Goal: Task Accomplishment & Management: Use online tool/utility

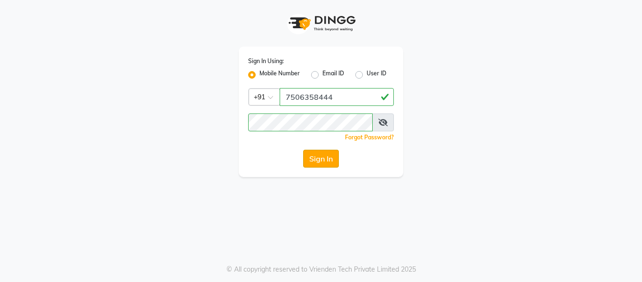
click at [321, 160] on button "Sign In" at bounding box center [321, 158] width 36 height 18
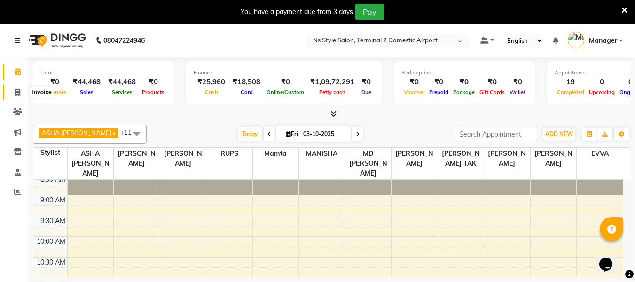
click at [18, 94] on icon at bounding box center [17, 91] width 5 height 7
select select "service"
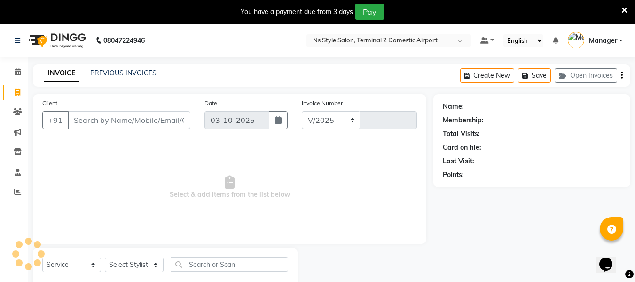
select select "5661"
type input "2638"
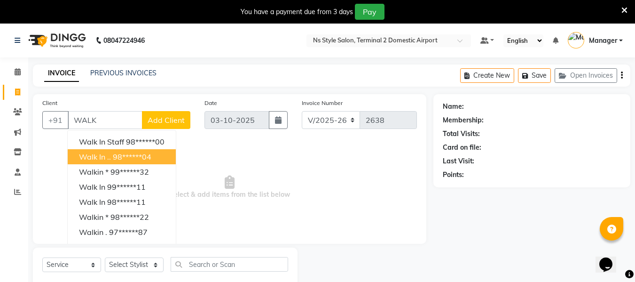
click at [139, 157] on ngb-highlight "98******04" at bounding box center [132, 156] width 39 height 9
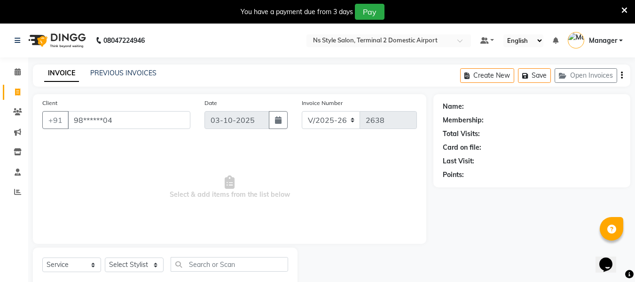
type input "98******04"
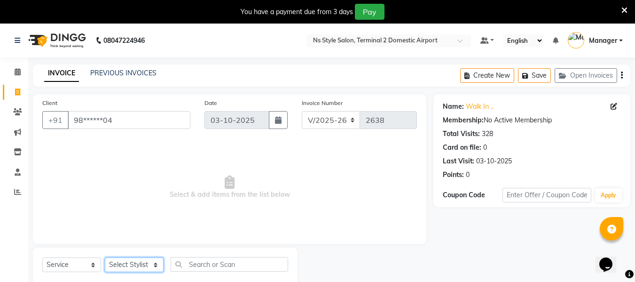
click at [135, 261] on select "Select Stylist [PERSON_NAME] [PERSON_NAME] EHATESHAM [PERSON_NAME] [PERSON_NAME…" at bounding box center [134, 264] width 59 height 15
select select "39706"
click at [105, 257] on select "Select Stylist [PERSON_NAME] [PERSON_NAME] EHATESHAM [PERSON_NAME] [PERSON_NAME…" at bounding box center [134, 264] width 59 height 15
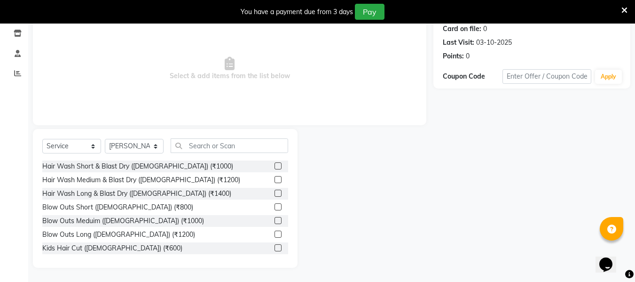
click at [275, 168] on label at bounding box center [278, 165] width 7 height 7
click at [275, 168] on input "checkbox" at bounding box center [278, 166] width 6 height 6
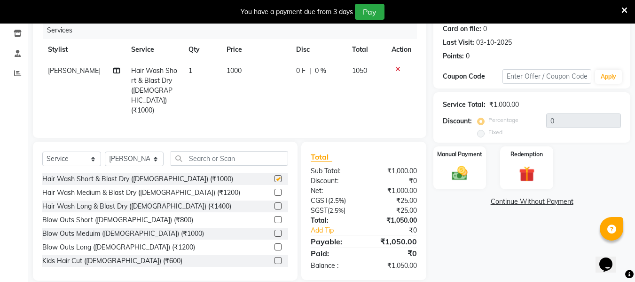
checkbox input "false"
click at [459, 176] on img at bounding box center [460, 173] width 26 height 19
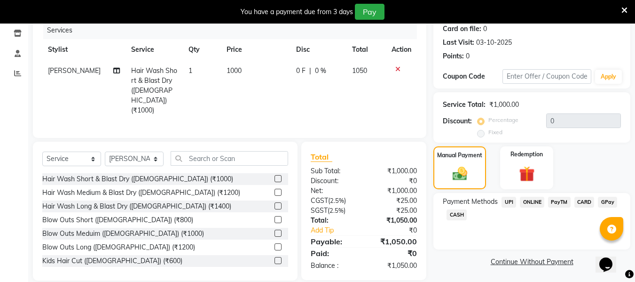
click at [581, 202] on span "CARD" at bounding box center [584, 202] width 20 height 11
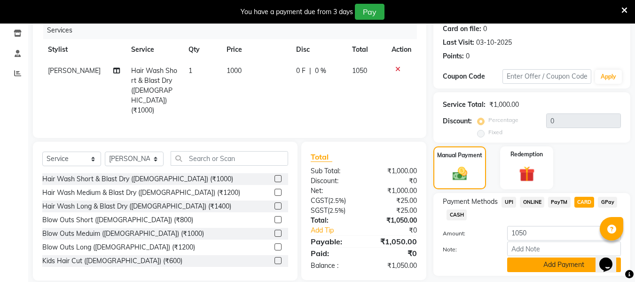
click at [563, 261] on button "Add Payment" at bounding box center [564, 264] width 114 height 15
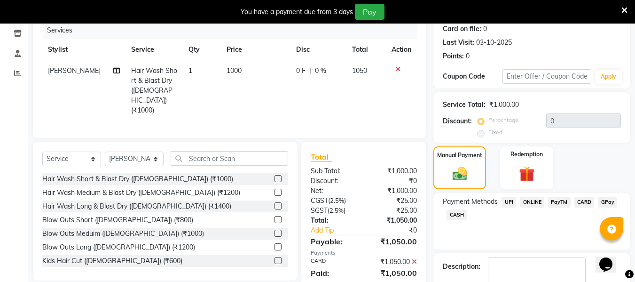
scroll to position [173, 0]
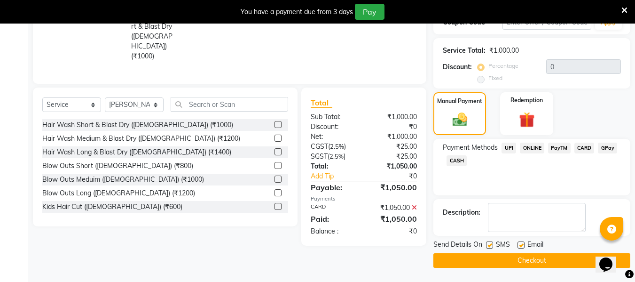
click at [550, 263] on button "Checkout" at bounding box center [531, 260] width 197 height 15
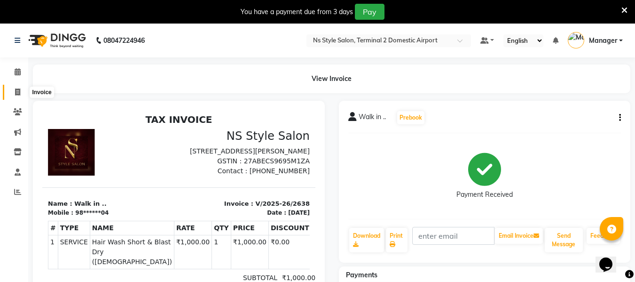
click at [16, 92] on icon at bounding box center [17, 91] width 5 height 7
select select "service"
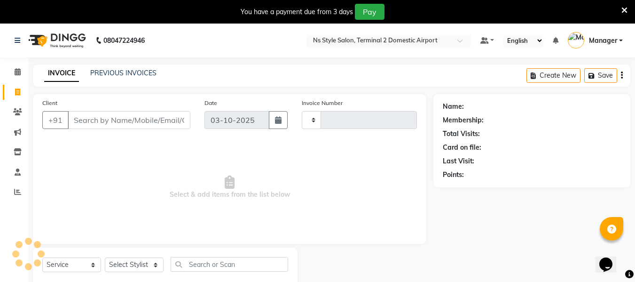
scroll to position [24, 0]
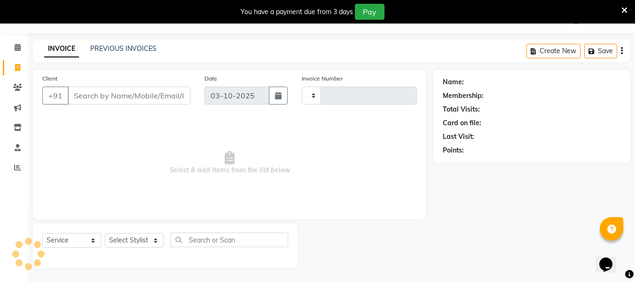
type input "2639"
select select "5661"
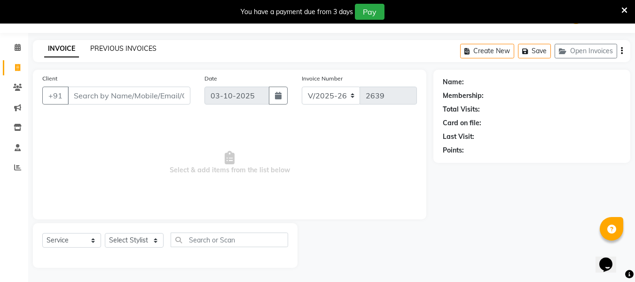
click at [112, 50] on link "PREVIOUS INVOICES" at bounding box center [123, 48] width 66 height 8
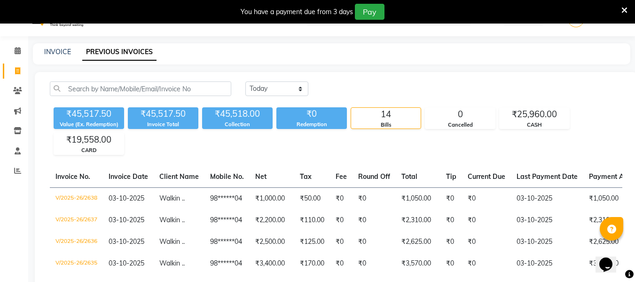
scroll to position [21, 0]
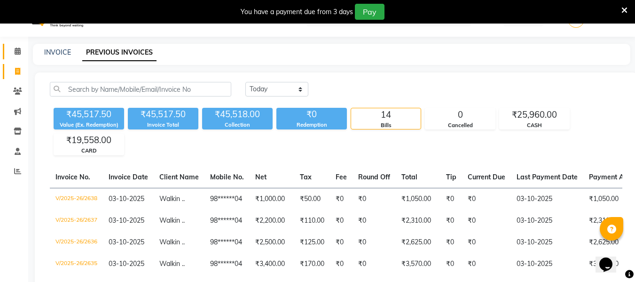
click at [8, 52] on link "Calendar" at bounding box center [14, 52] width 23 height 16
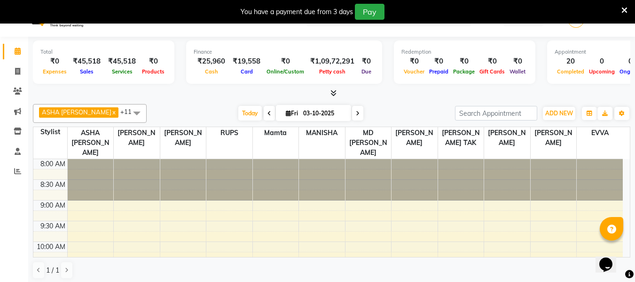
click at [333, 93] on icon at bounding box center [333, 92] width 6 height 7
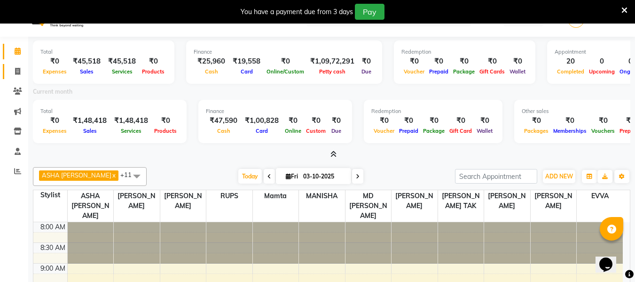
click at [7, 75] on link "Invoice" at bounding box center [14, 72] width 23 height 16
select select "5661"
select select "service"
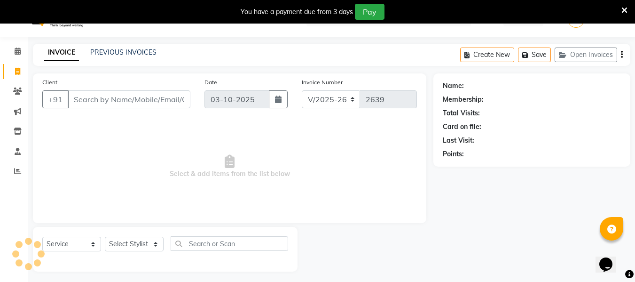
scroll to position [24, 0]
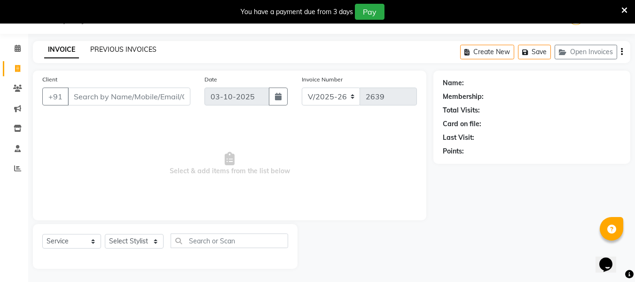
click at [138, 50] on link "PREVIOUS INVOICES" at bounding box center [123, 49] width 66 height 8
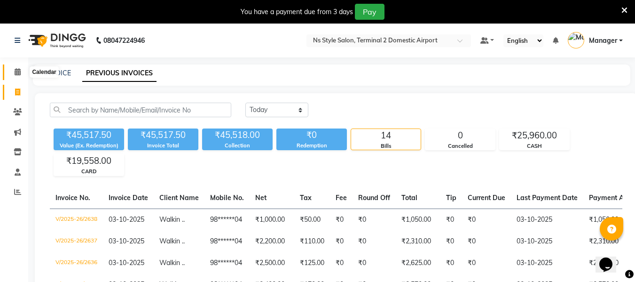
click at [15, 74] on icon at bounding box center [18, 71] width 6 height 7
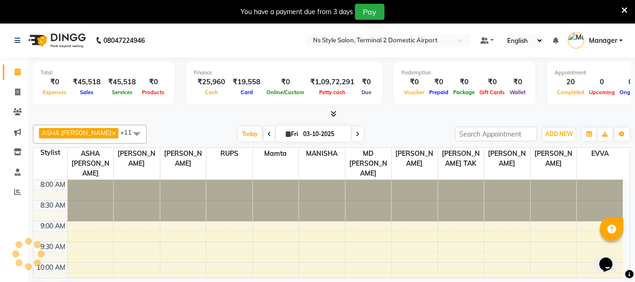
scroll to position [412, 0]
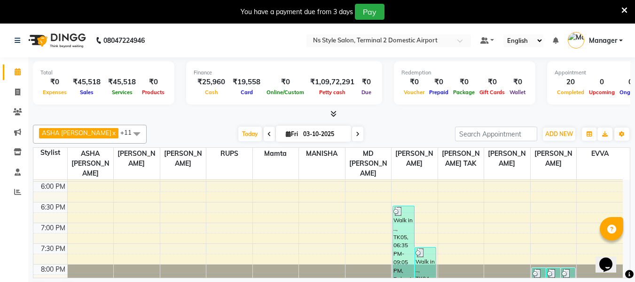
click at [333, 113] on icon at bounding box center [333, 113] width 6 height 7
